Goal: Task Accomplishment & Management: Use online tool/utility

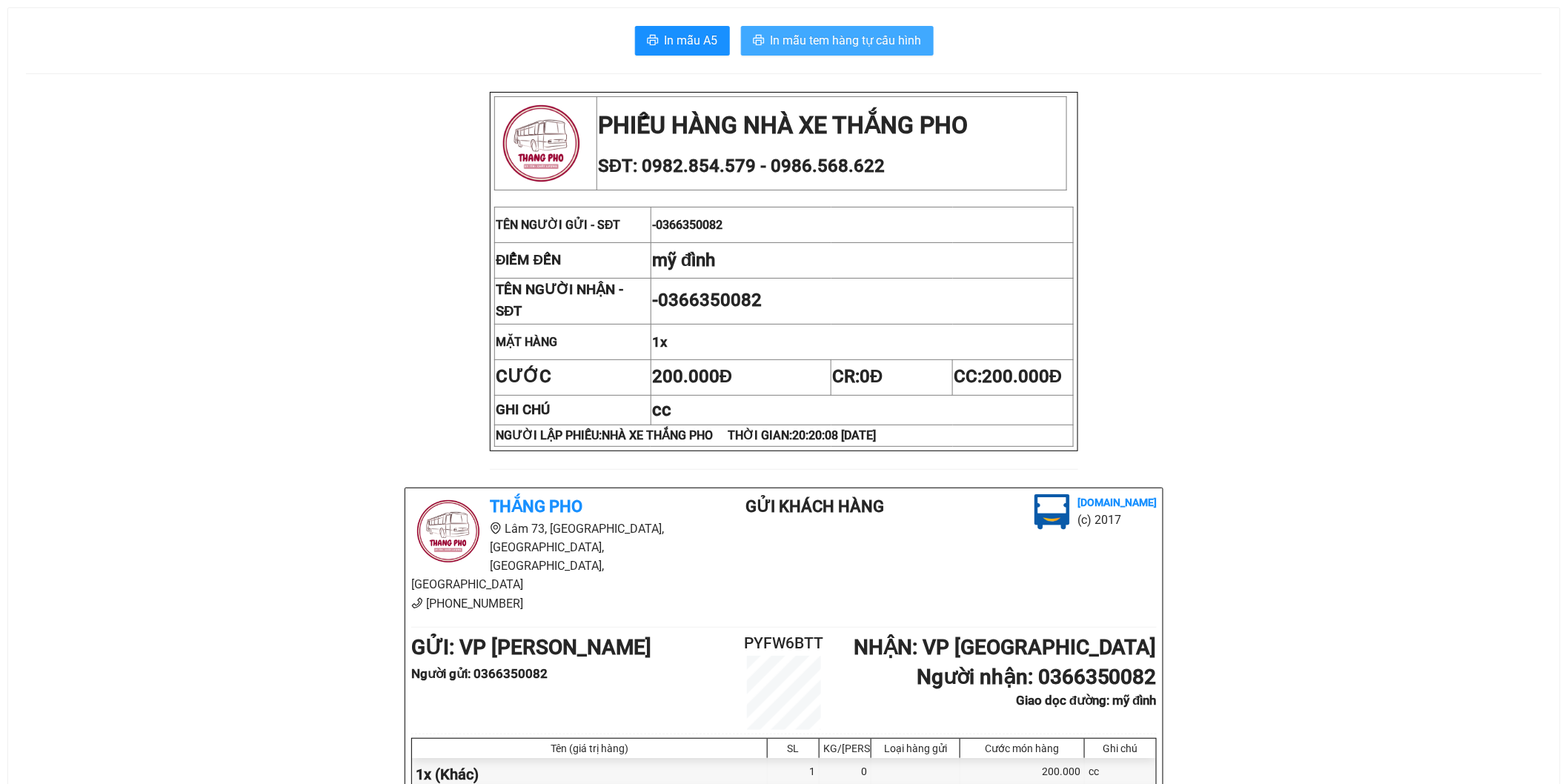
click at [879, 38] on span "In mẫu tem hàng tự cấu hình" at bounding box center [846, 41] width 151 height 18
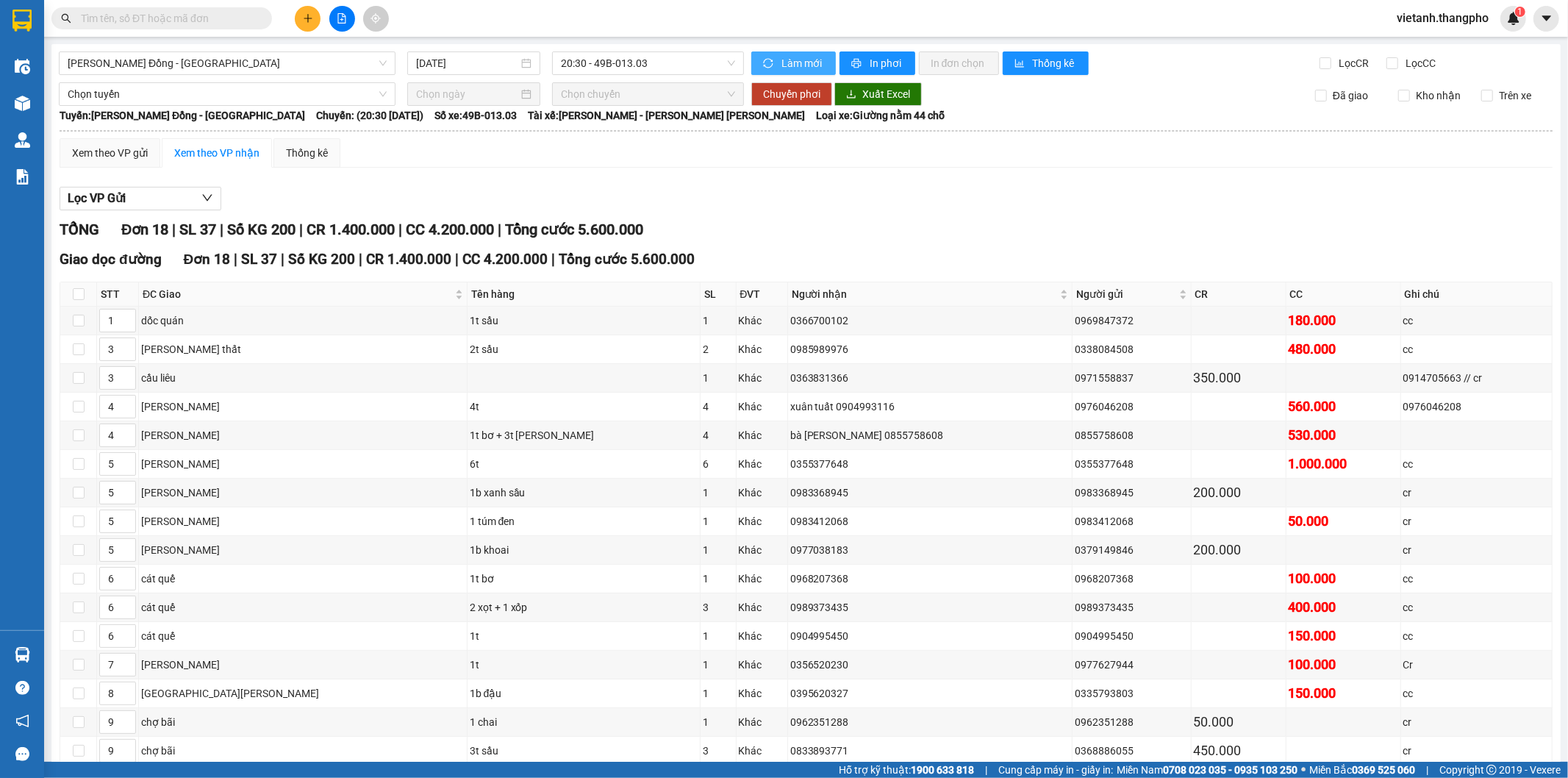
click at [763, 64] on icon "sync" at bounding box center [768, 63] width 11 height 11
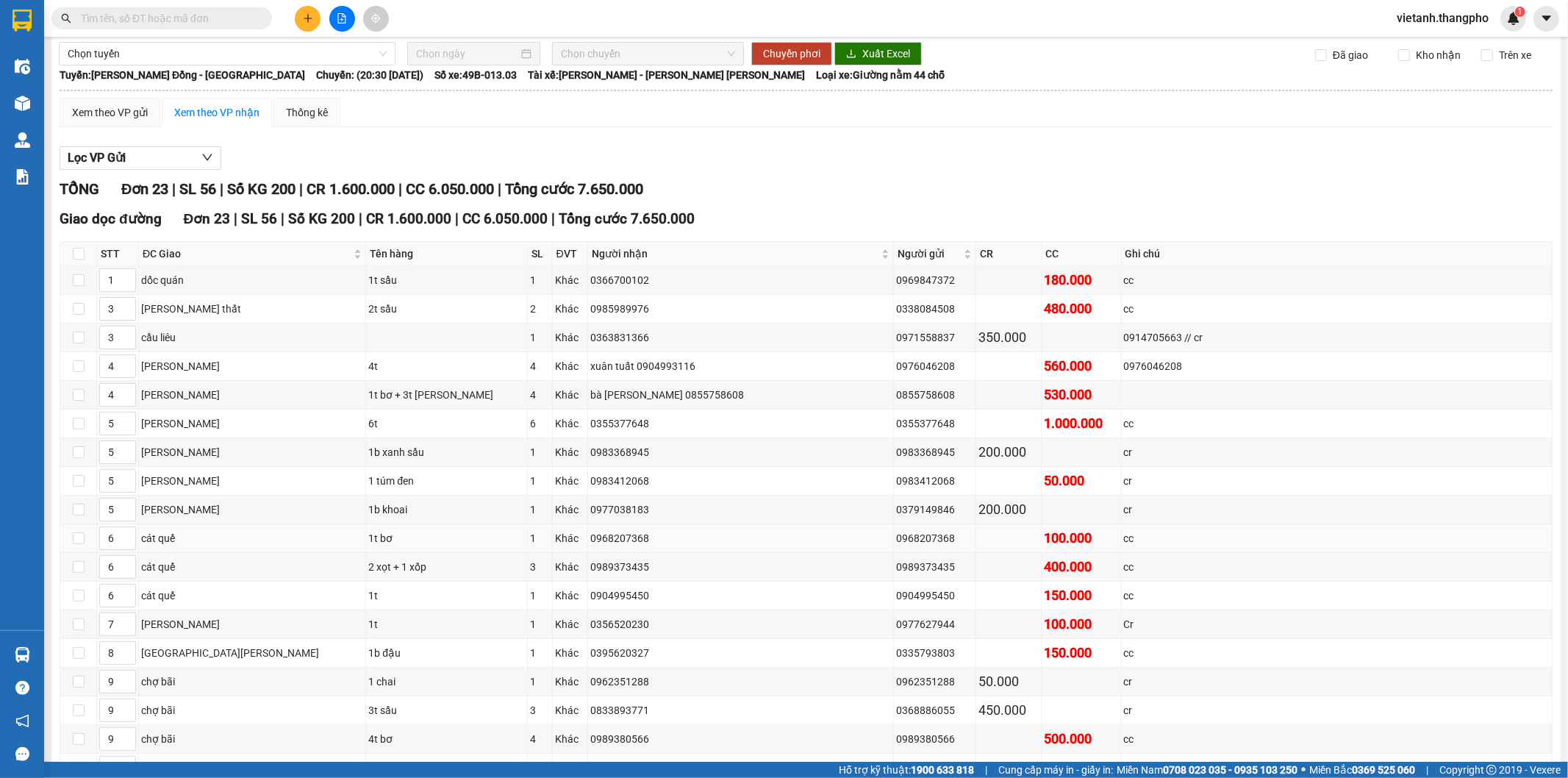
scroll to position [285, 0]
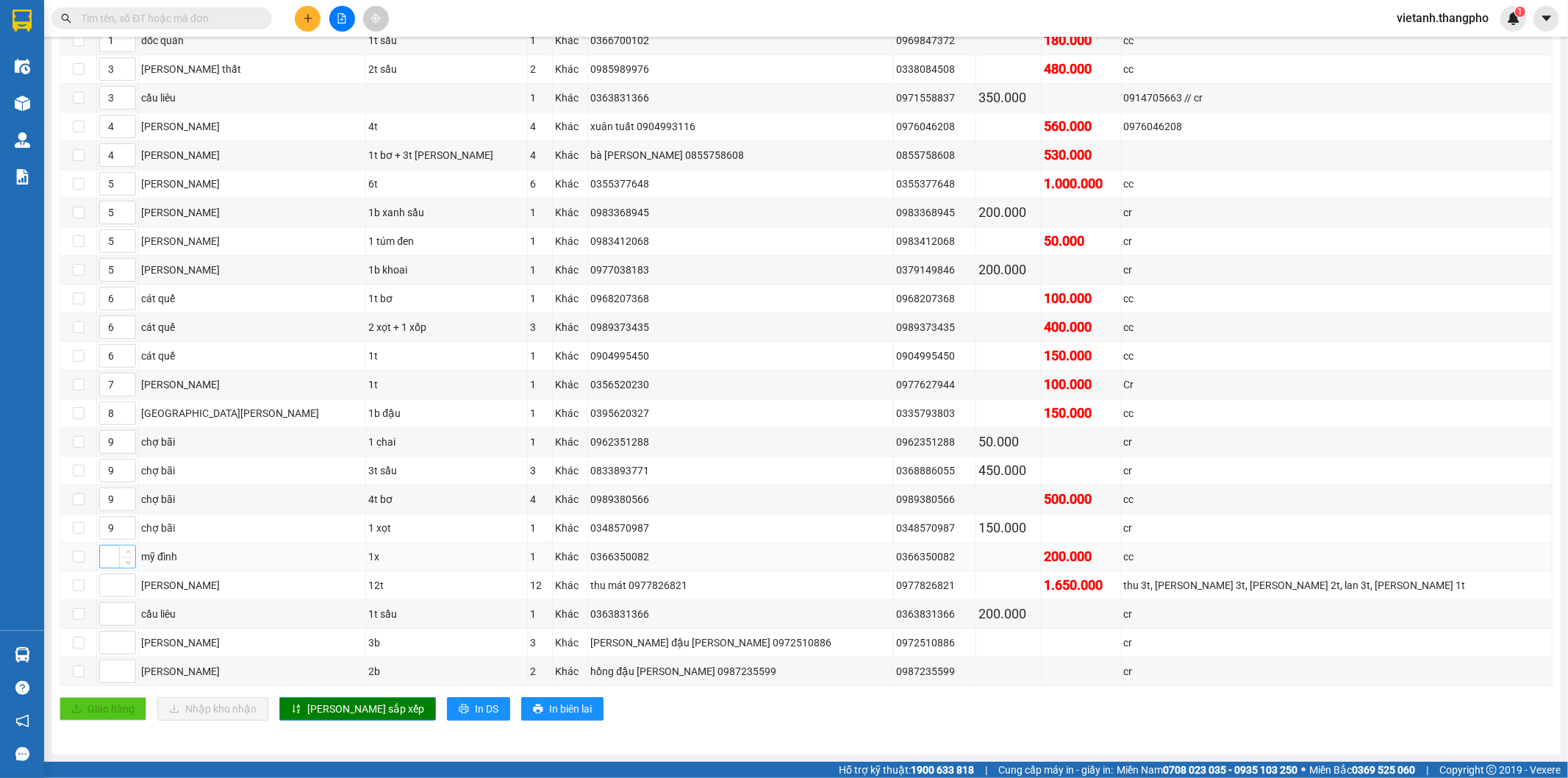
click at [108, 555] on input at bounding box center [118, 556] width 35 height 22
type input "1"
click at [112, 593] on input at bounding box center [118, 585] width 35 height 22
type input "4"
click at [108, 616] on input at bounding box center [118, 613] width 35 height 22
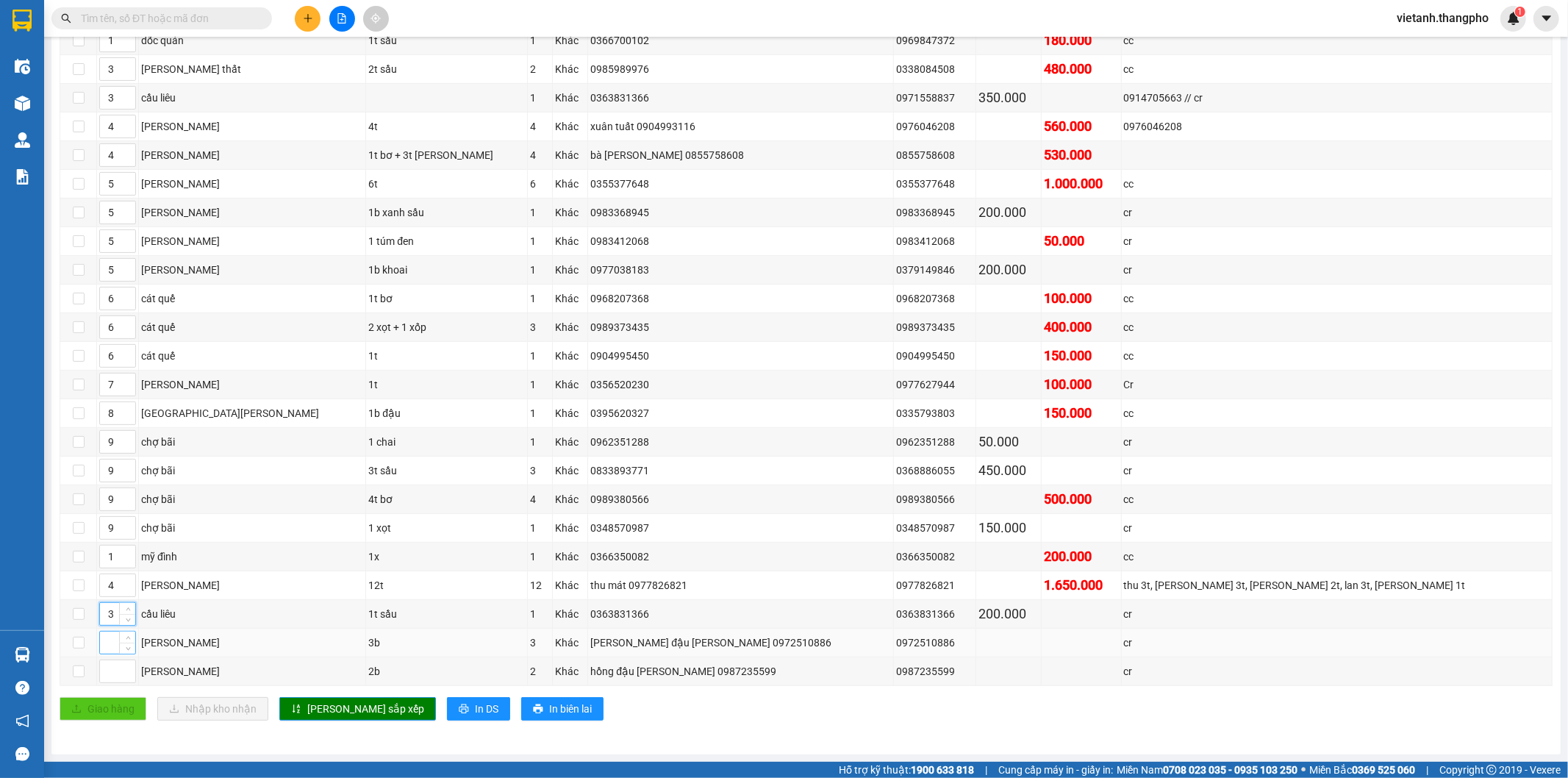
type input "3"
click at [107, 643] on input at bounding box center [118, 642] width 35 height 22
type input "3"
type input "1"
click at [103, 676] on input at bounding box center [118, 671] width 35 height 22
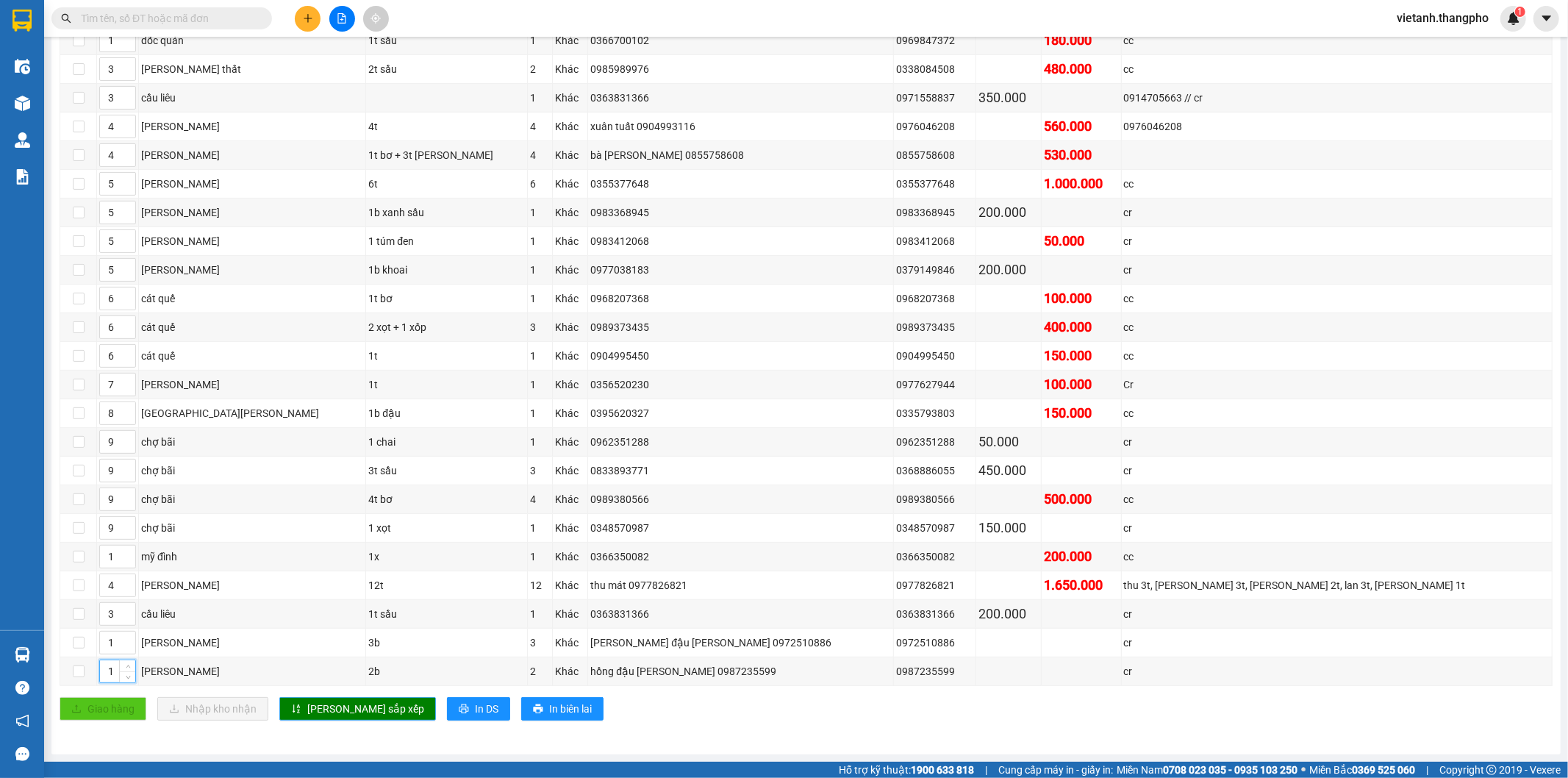
type input "1"
click at [339, 703] on span "[PERSON_NAME] sắp xếp" at bounding box center [365, 708] width 117 height 16
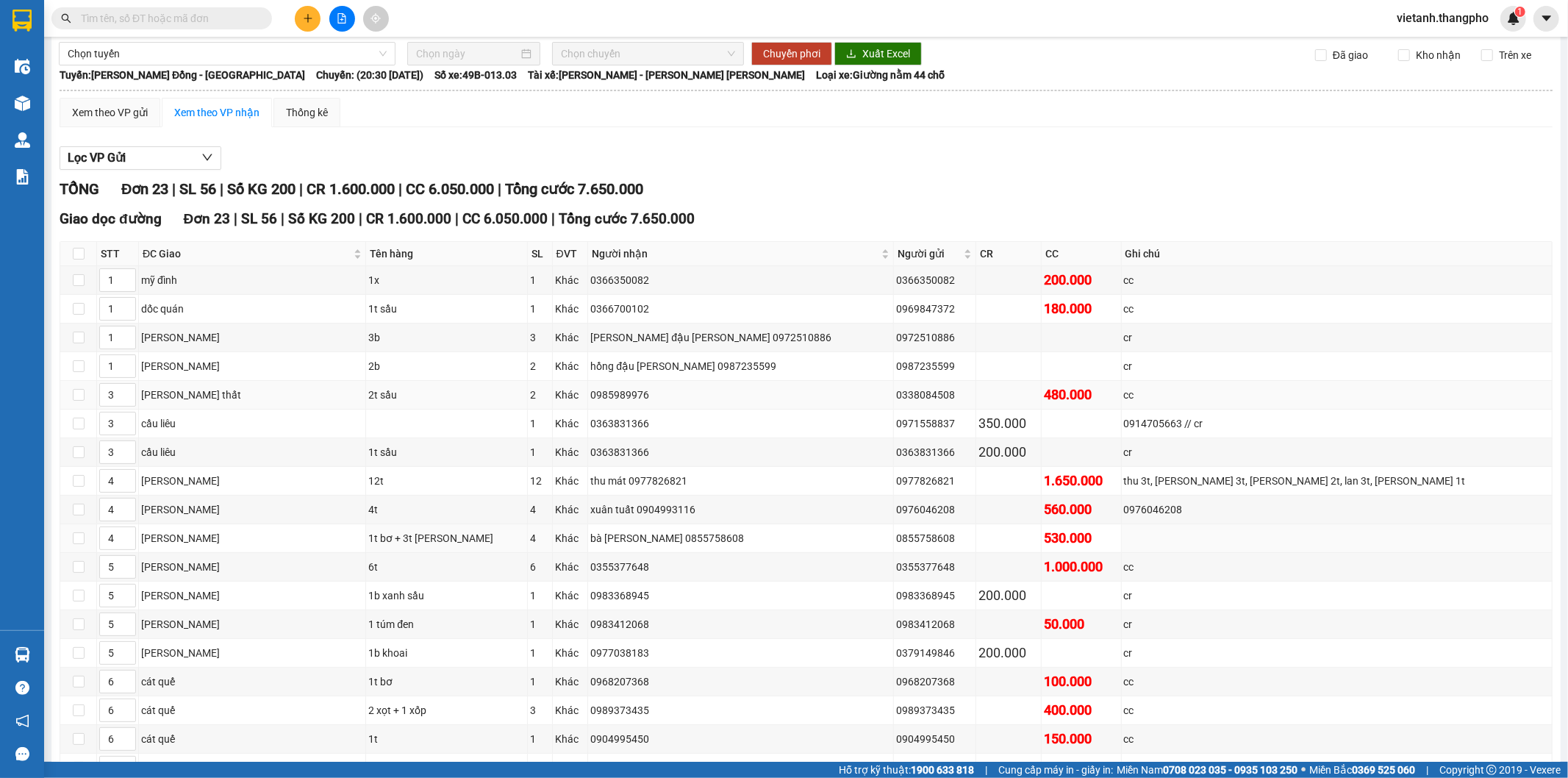
scroll to position [0, 0]
